Goal: Task Accomplishment & Management: Manage account settings

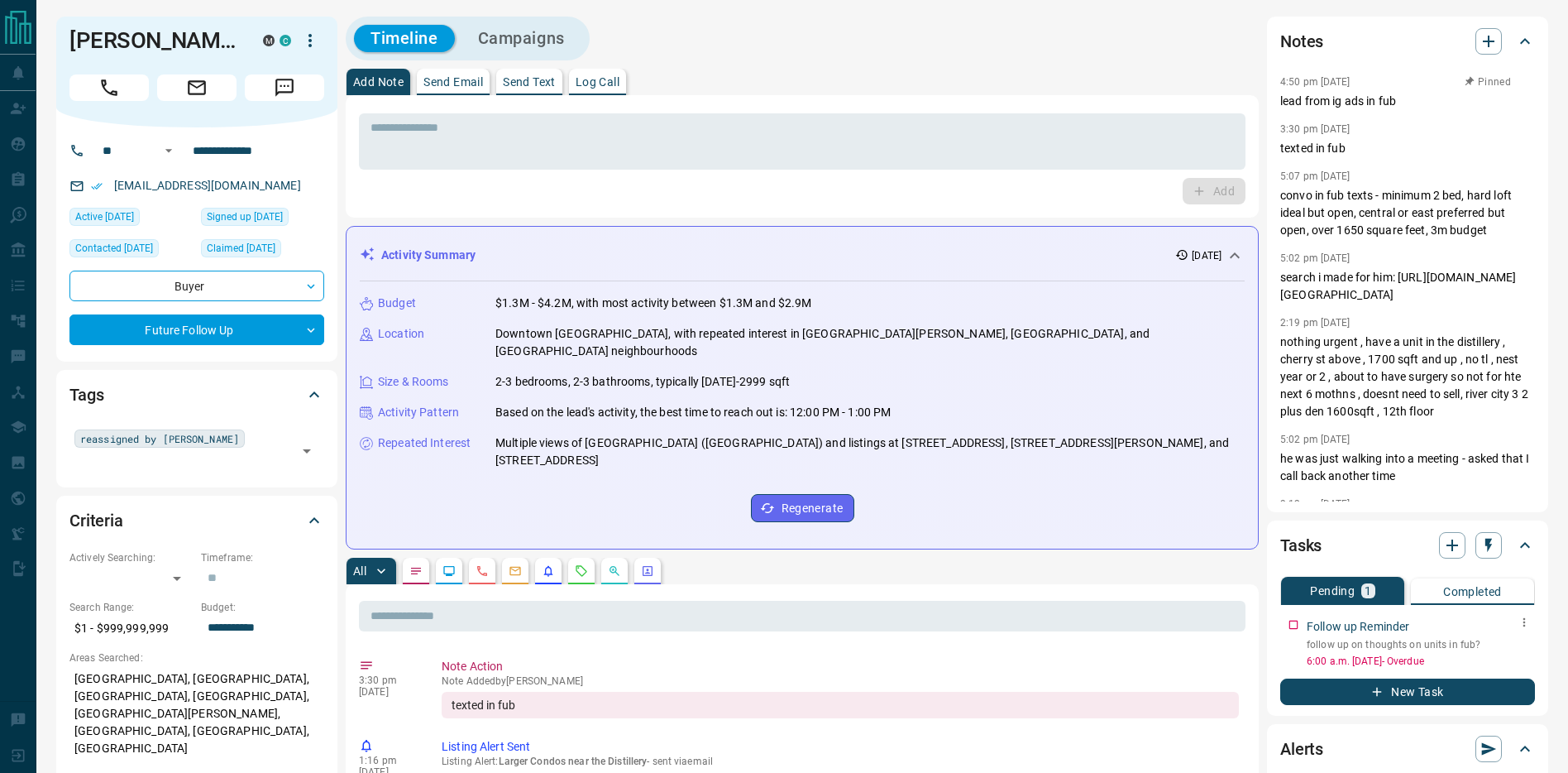
click at [1526, 627] on icon "button" at bounding box center [1524, 622] width 13 height 13
click at [1521, 649] on li "Edit" at bounding box center [1498, 654] width 73 height 25
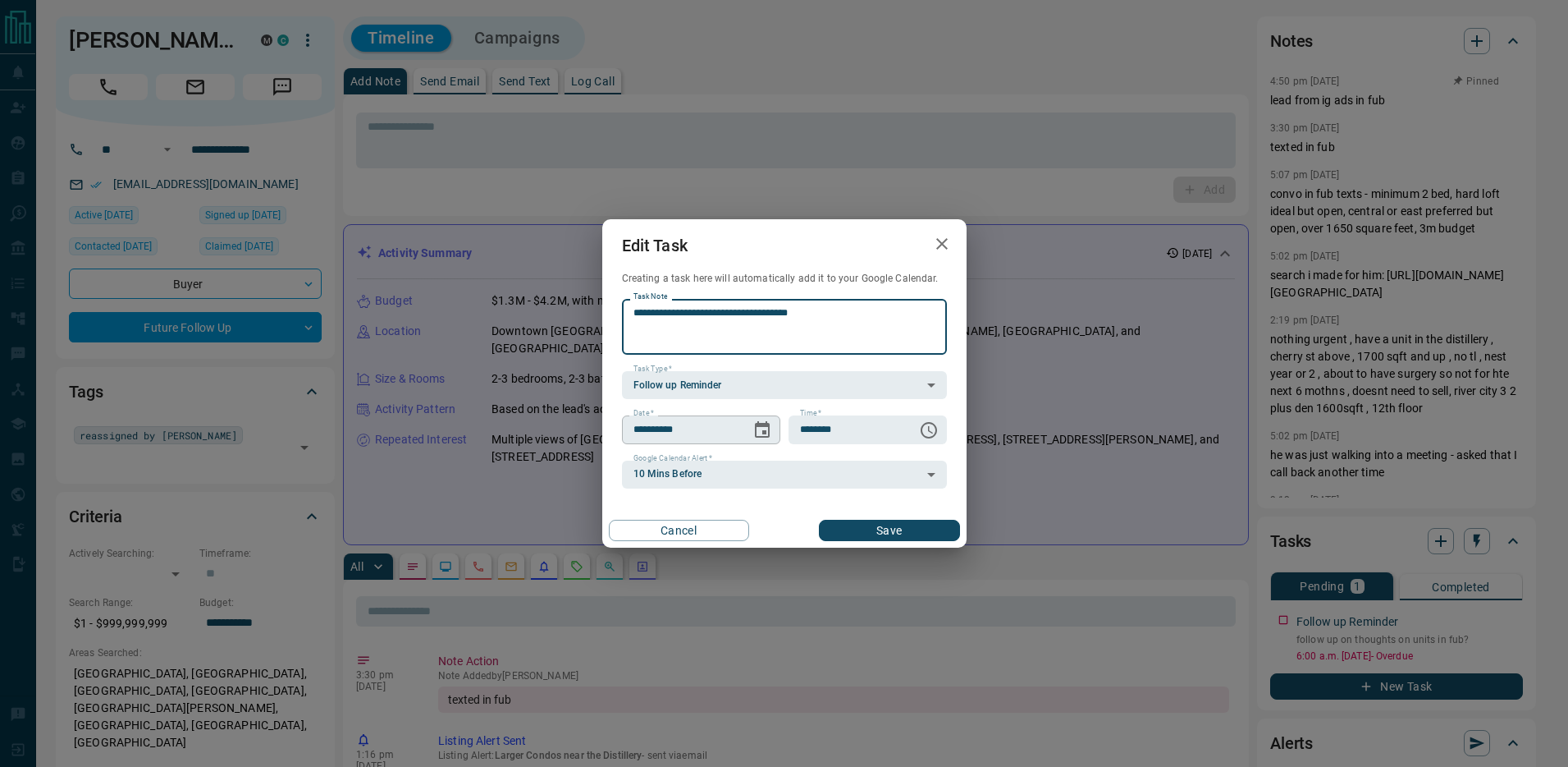
click at [768, 420] on icon "Choose date, selected date is Oct 12, 2025" at bounding box center [762, 430] width 20 height 20
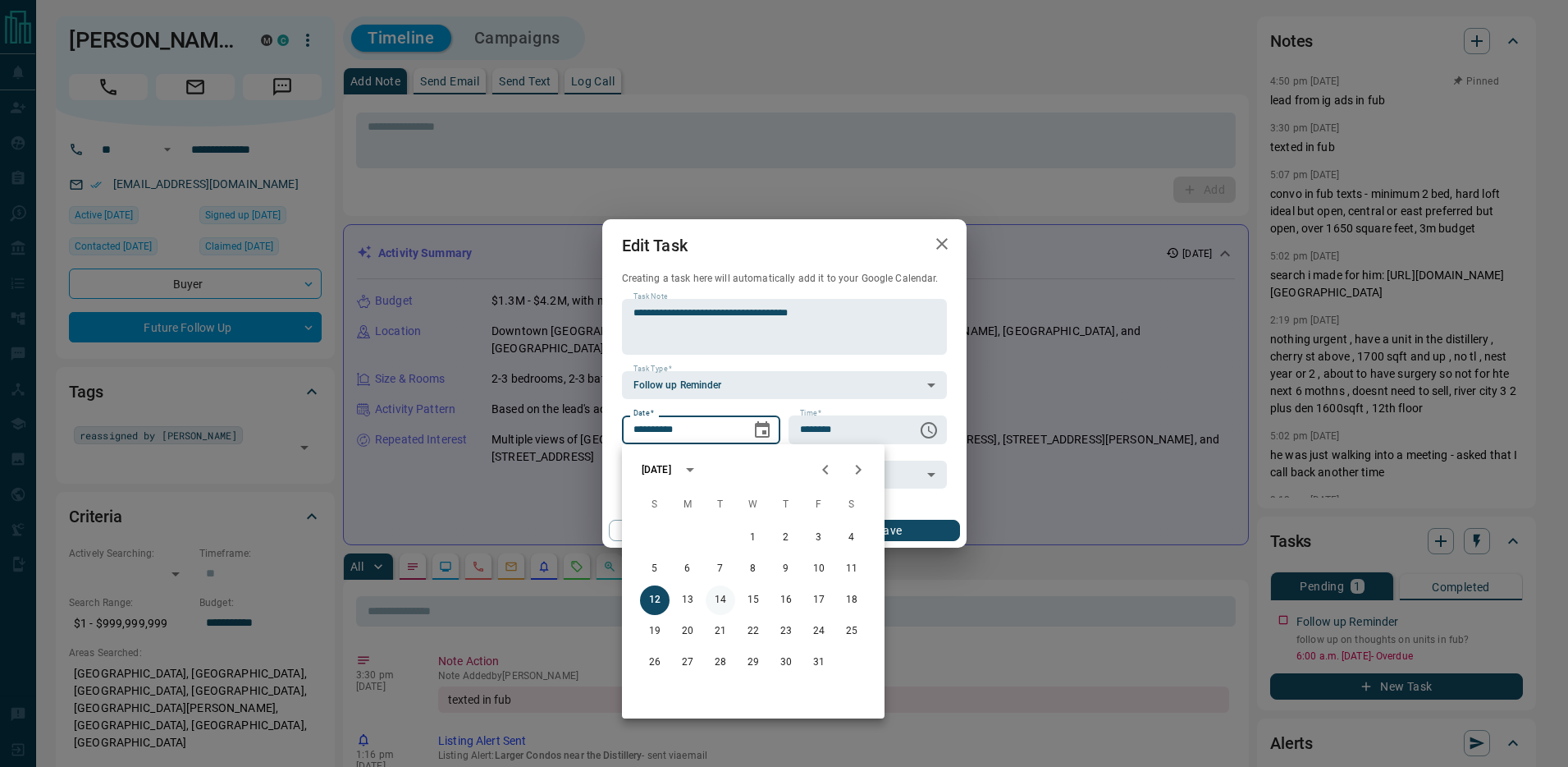
click at [720, 598] on button "14" at bounding box center [719, 600] width 29 height 29
type input "**********"
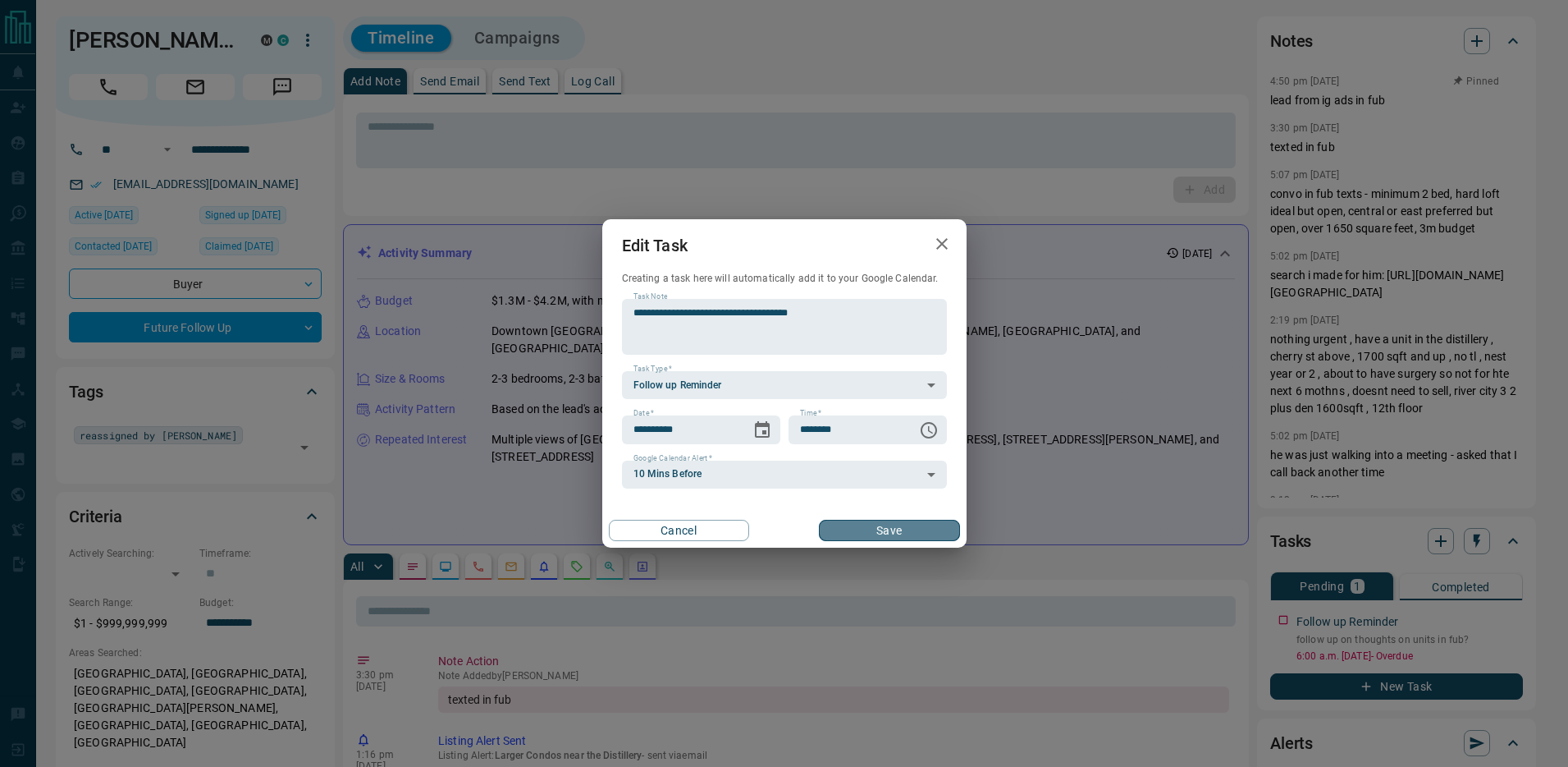
click at [898, 529] on button "Save" at bounding box center [890, 530] width 141 height 21
